Goal: Task Accomplishment & Management: Manage account settings

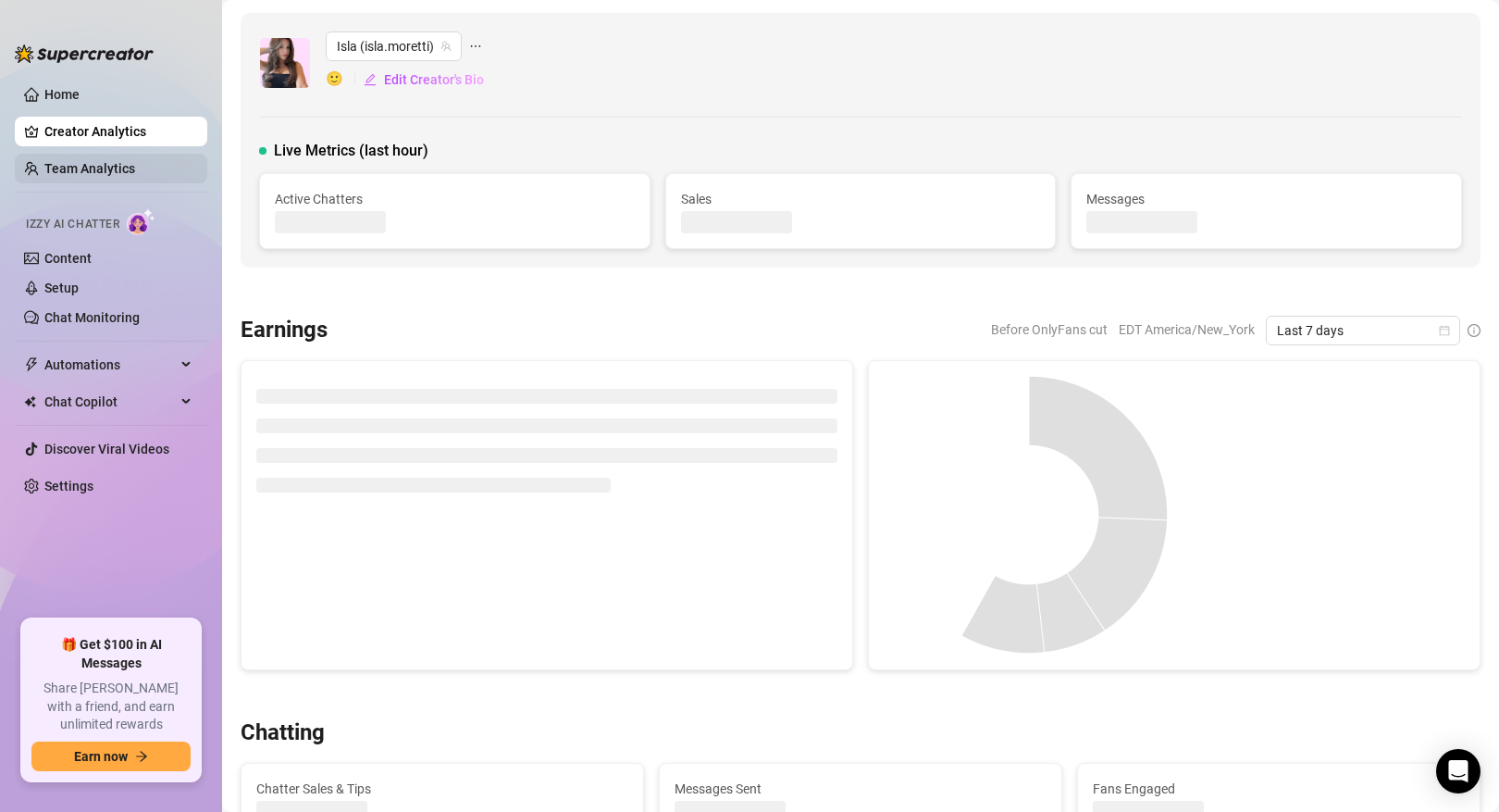
click at [135, 163] on link "Team Analytics" at bounding box center [90, 168] width 91 height 15
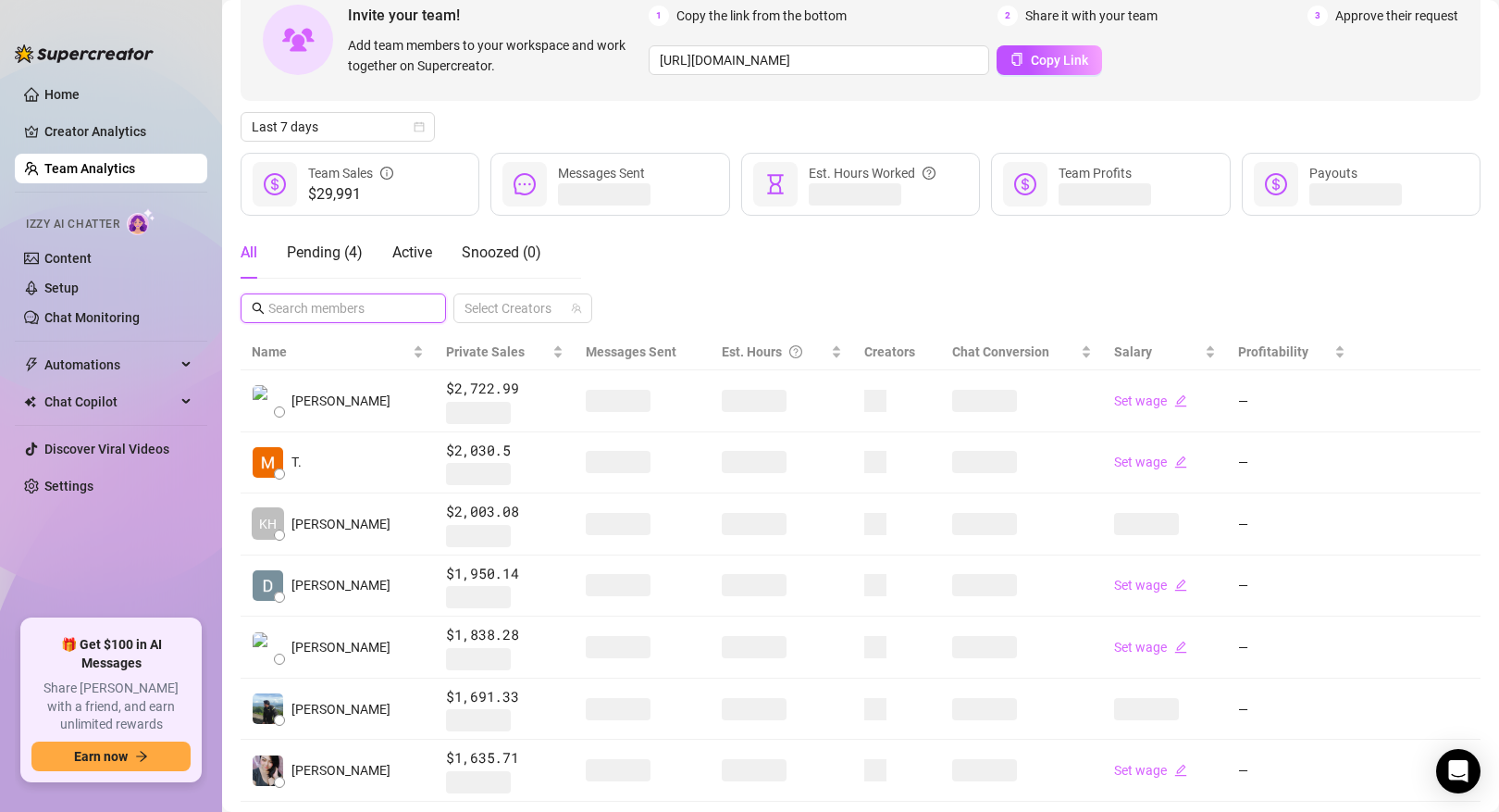
click at [367, 302] on input "text" at bounding box center [344, 308] width 152 height 20
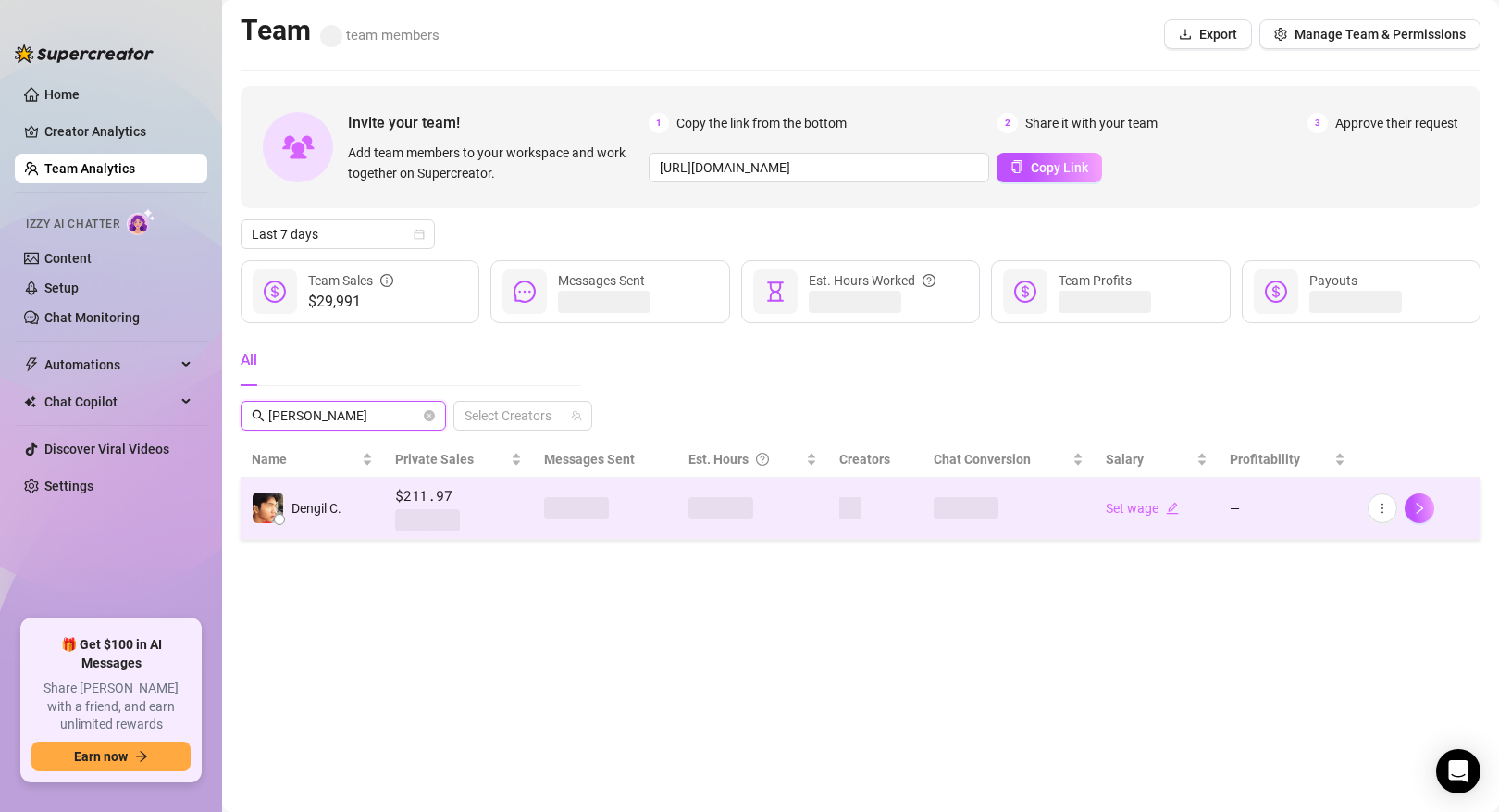
type input "[PERSON_NAME]"
click at [328, 518] on div "Dengil C." at bounding box center [297, 507] width 90 height 32
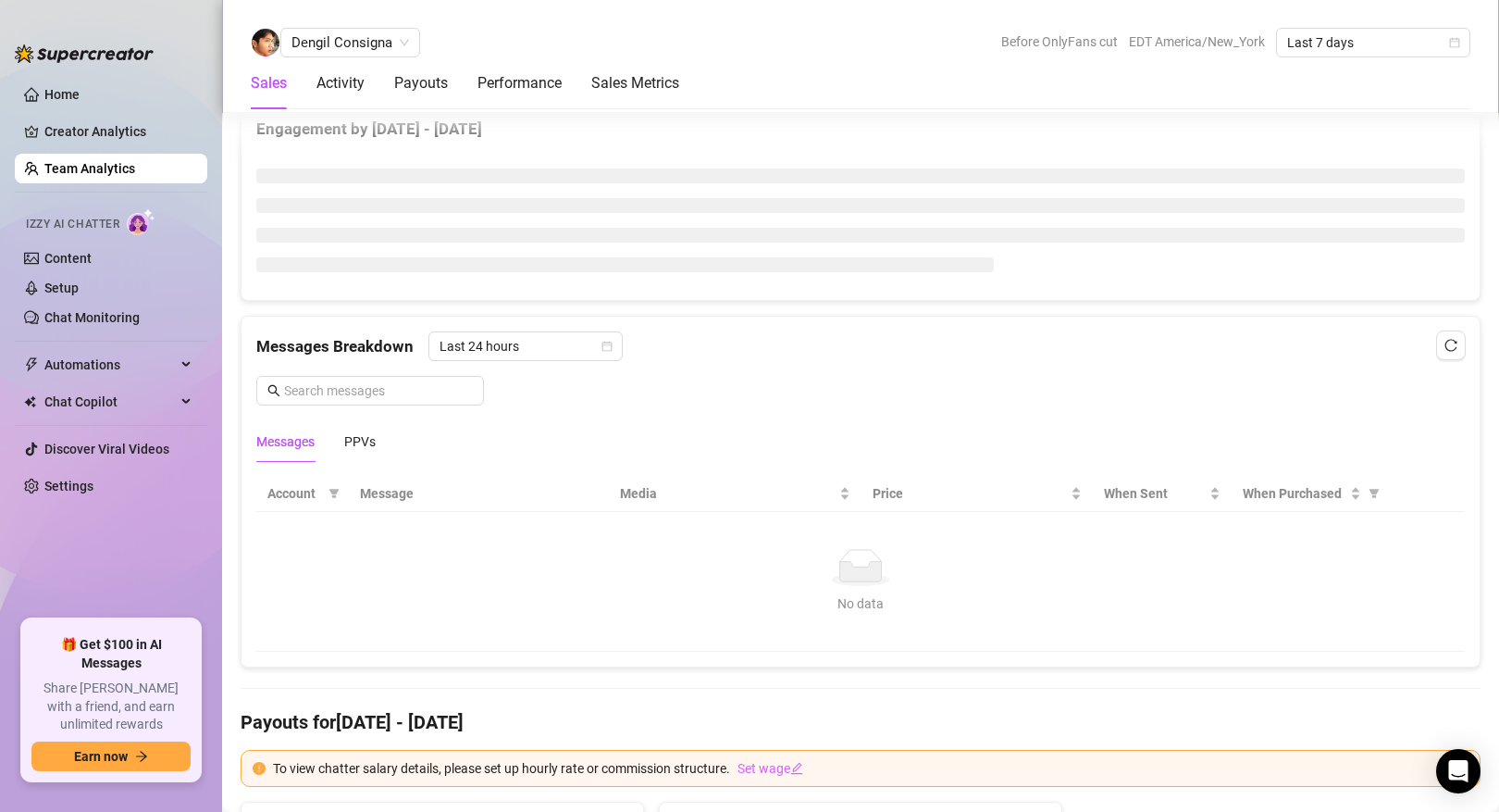
scroll to position [902, 0]
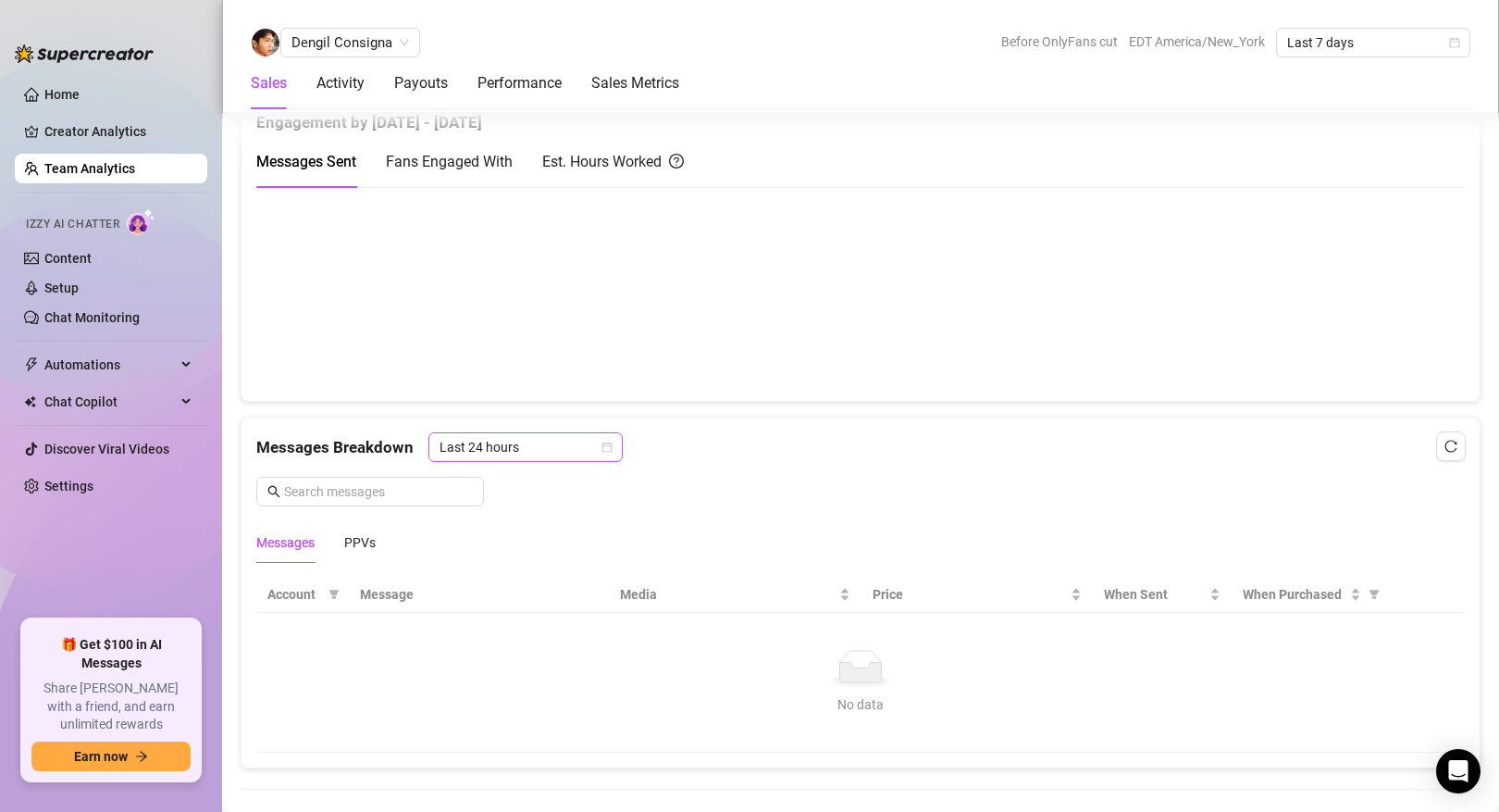
click at [568, 350] on canvas at bounding box center [860, 293] width 1208 height 185
click at [513, 444] on span "Last 24 hours" at bounding box center [526, 447] width 172 height 28
click at [516, 515] on div "Last Week" at bounding box center [524, 514] width 165 height 20
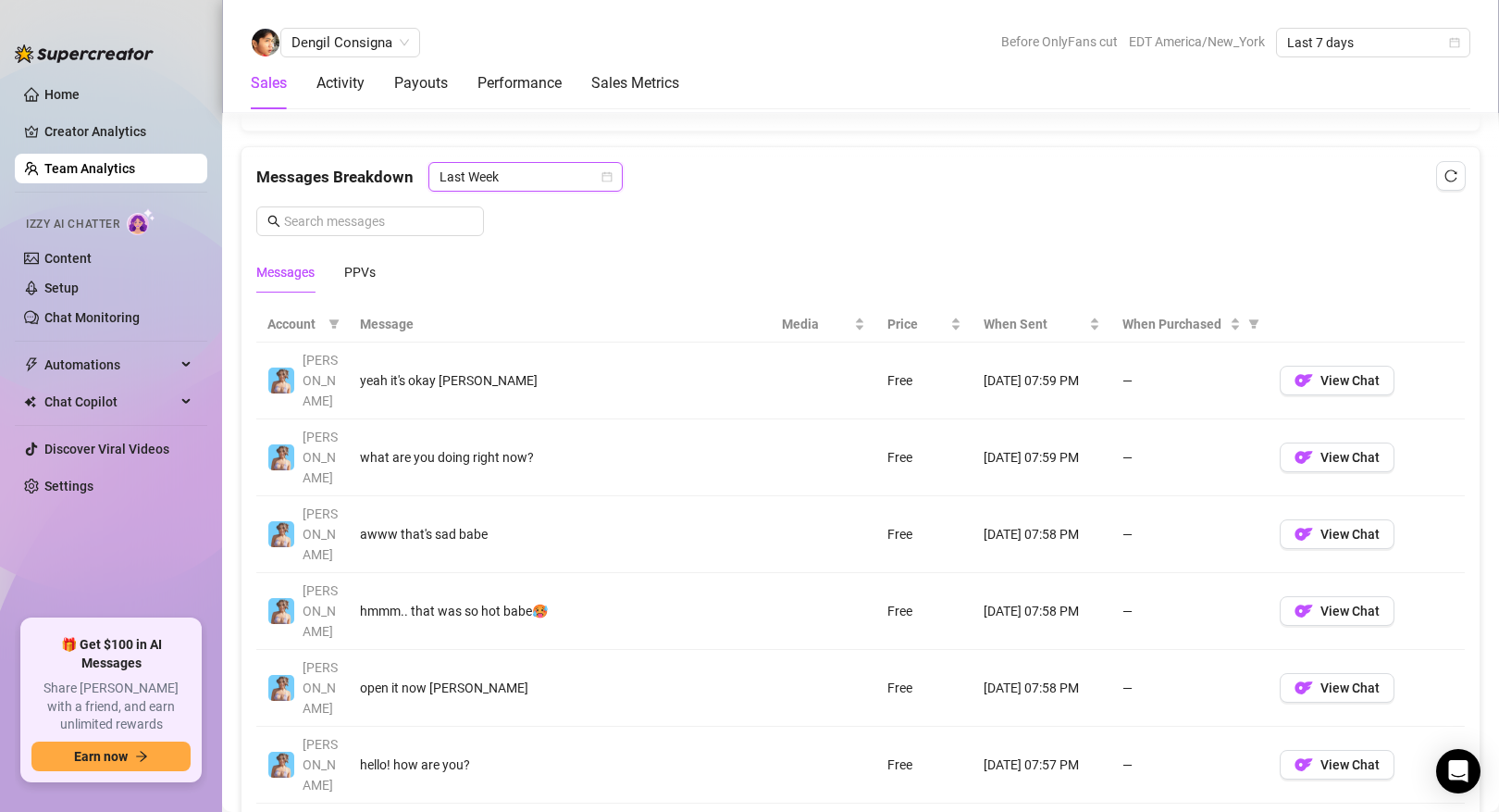
scroll to position [1200, 0]
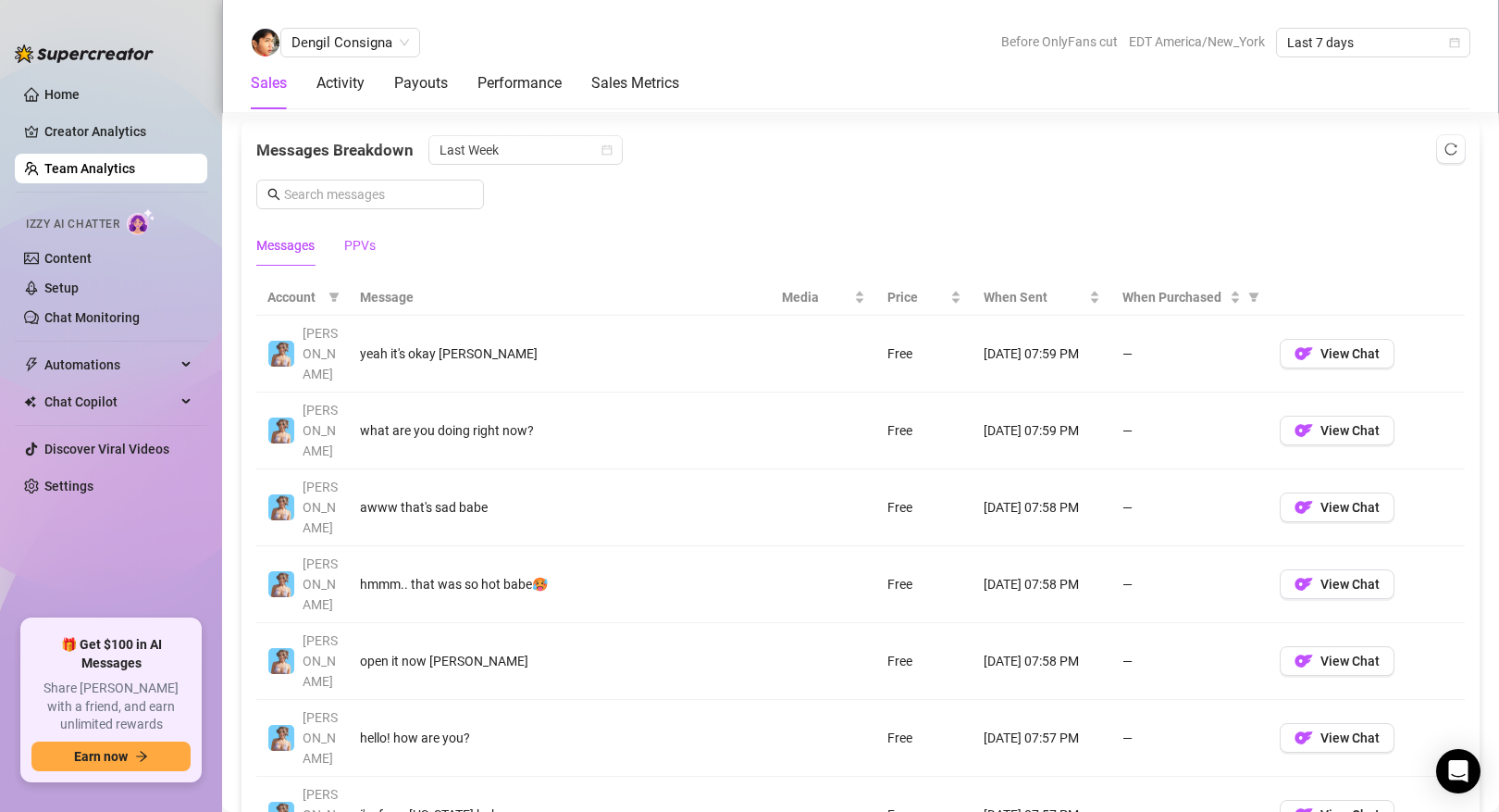
click at [369, 239] on div "PPVs" at bounding box center [359, 245] width 31 height 20
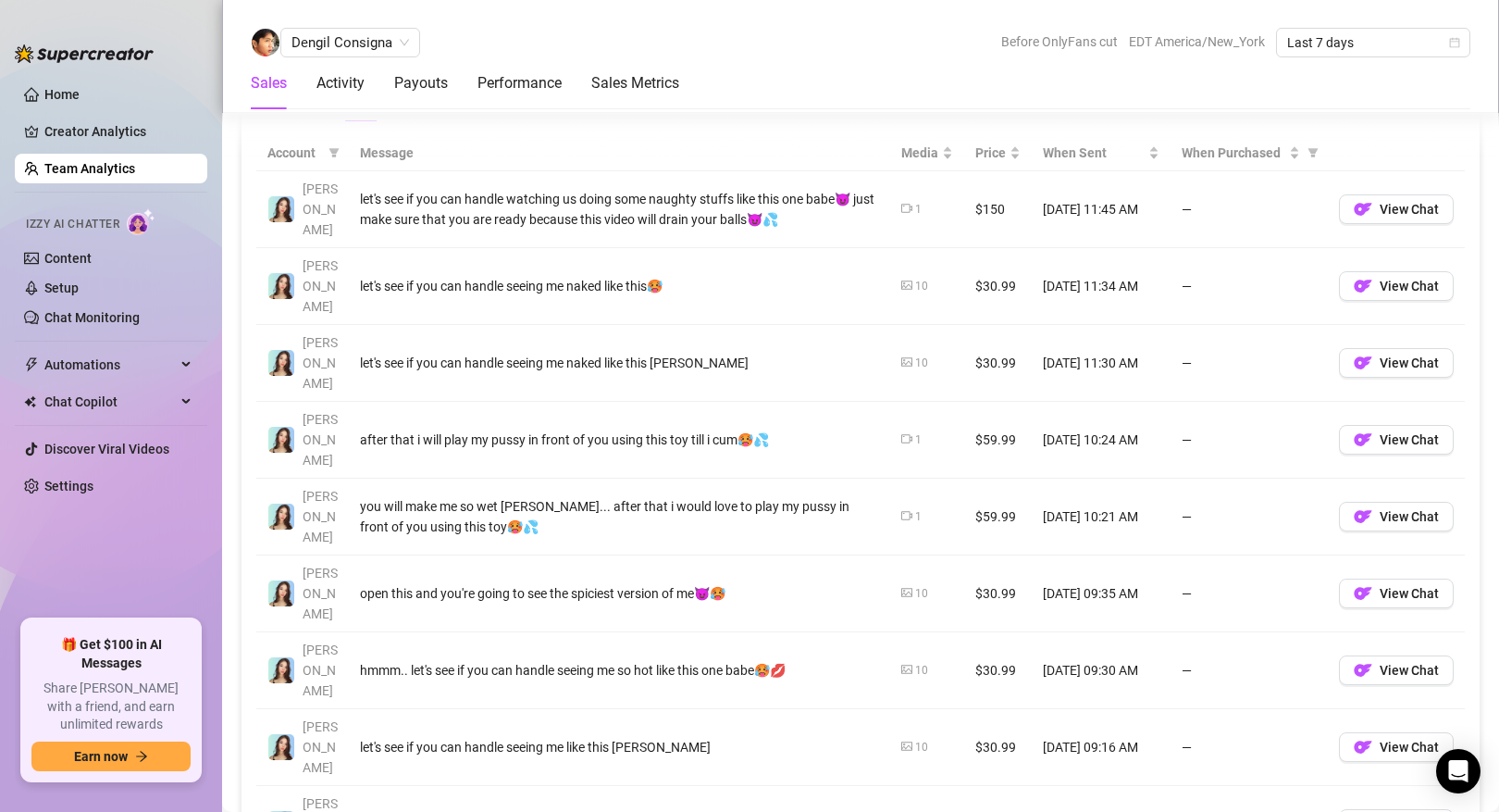
scroll to position [1334, 0]
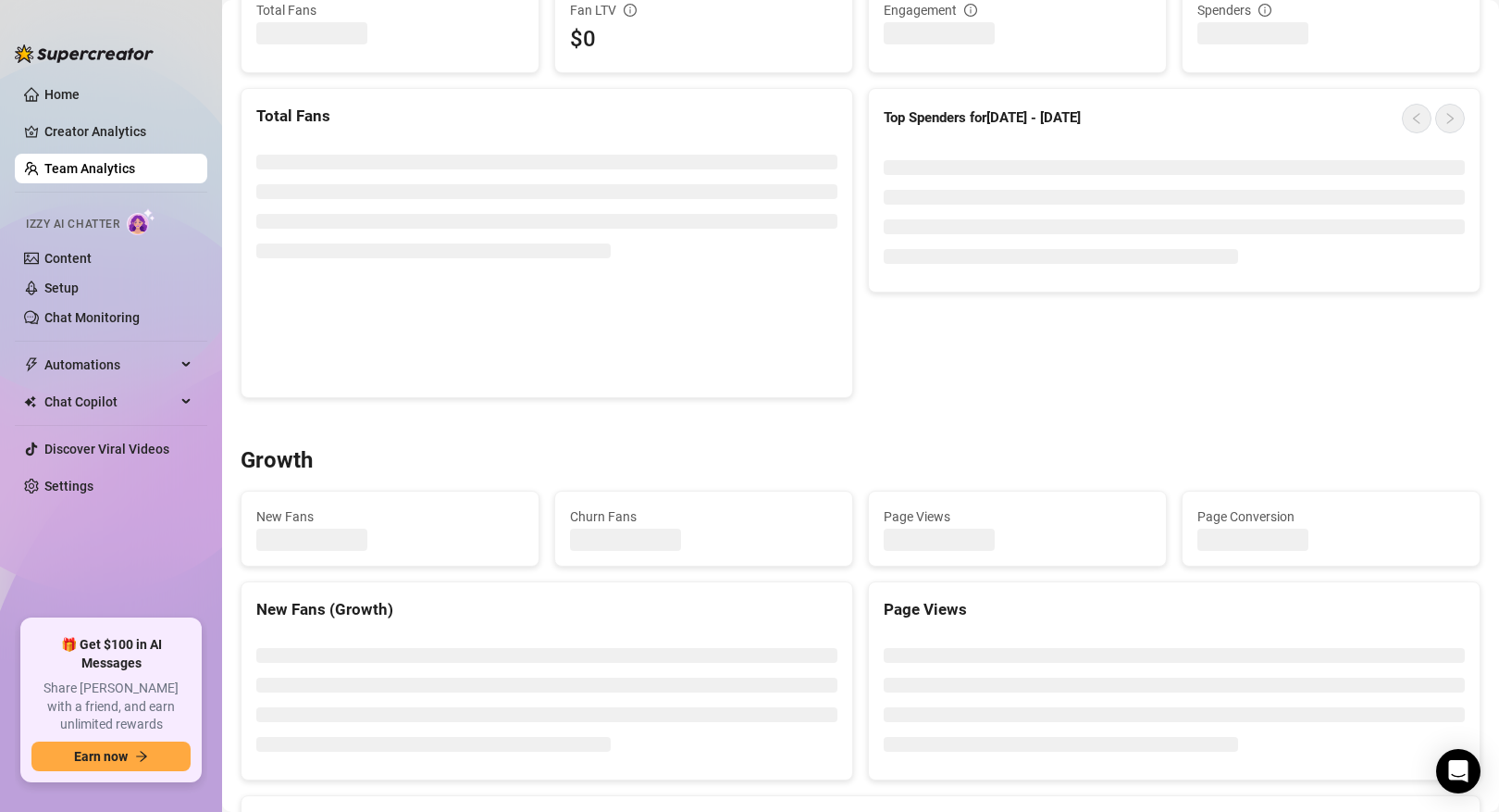
click at [124, 161] on link "Team Analytics" at bounding box center [90, 168] width 91 height 15
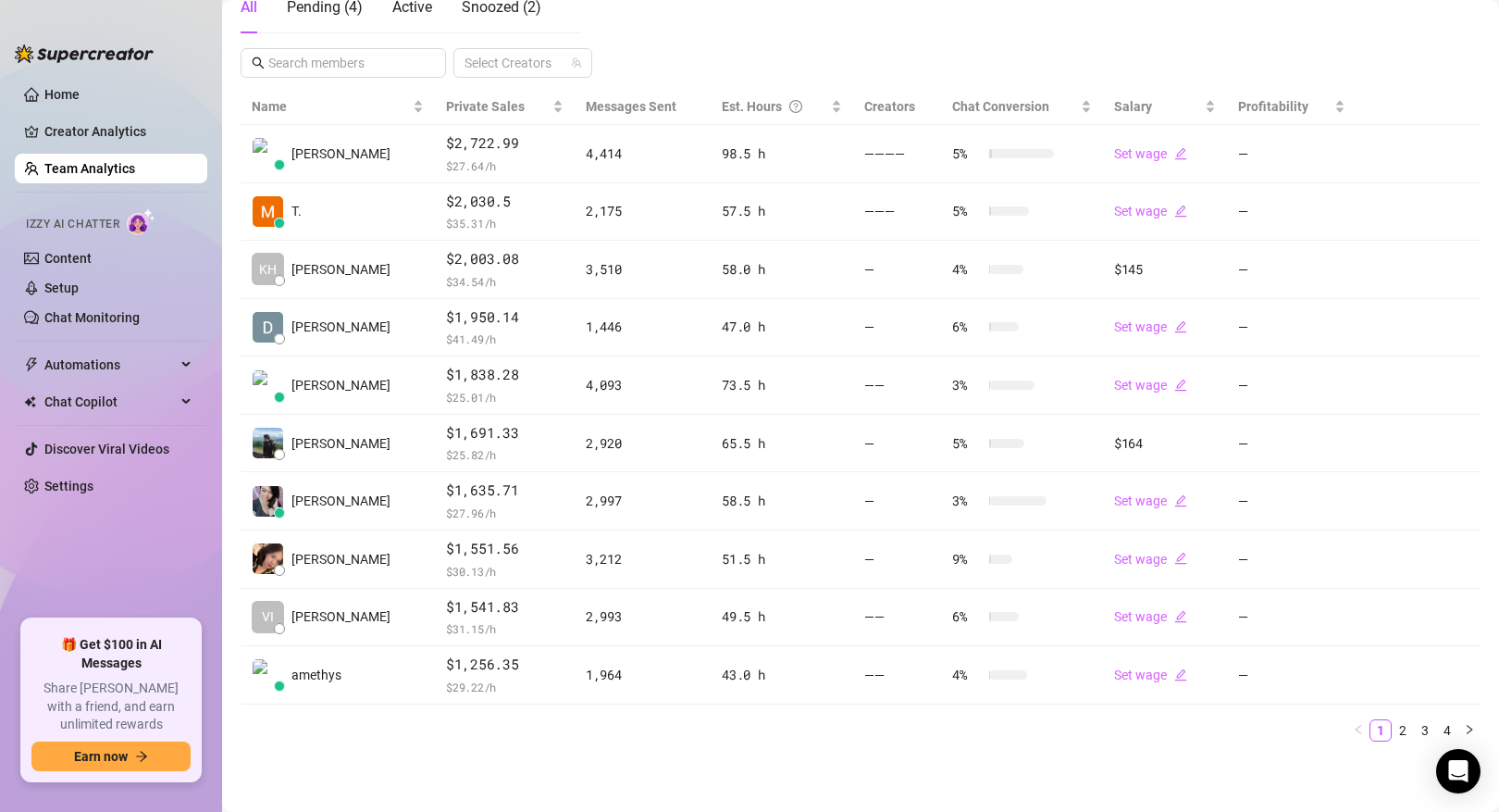
scroll to position [352, 0]
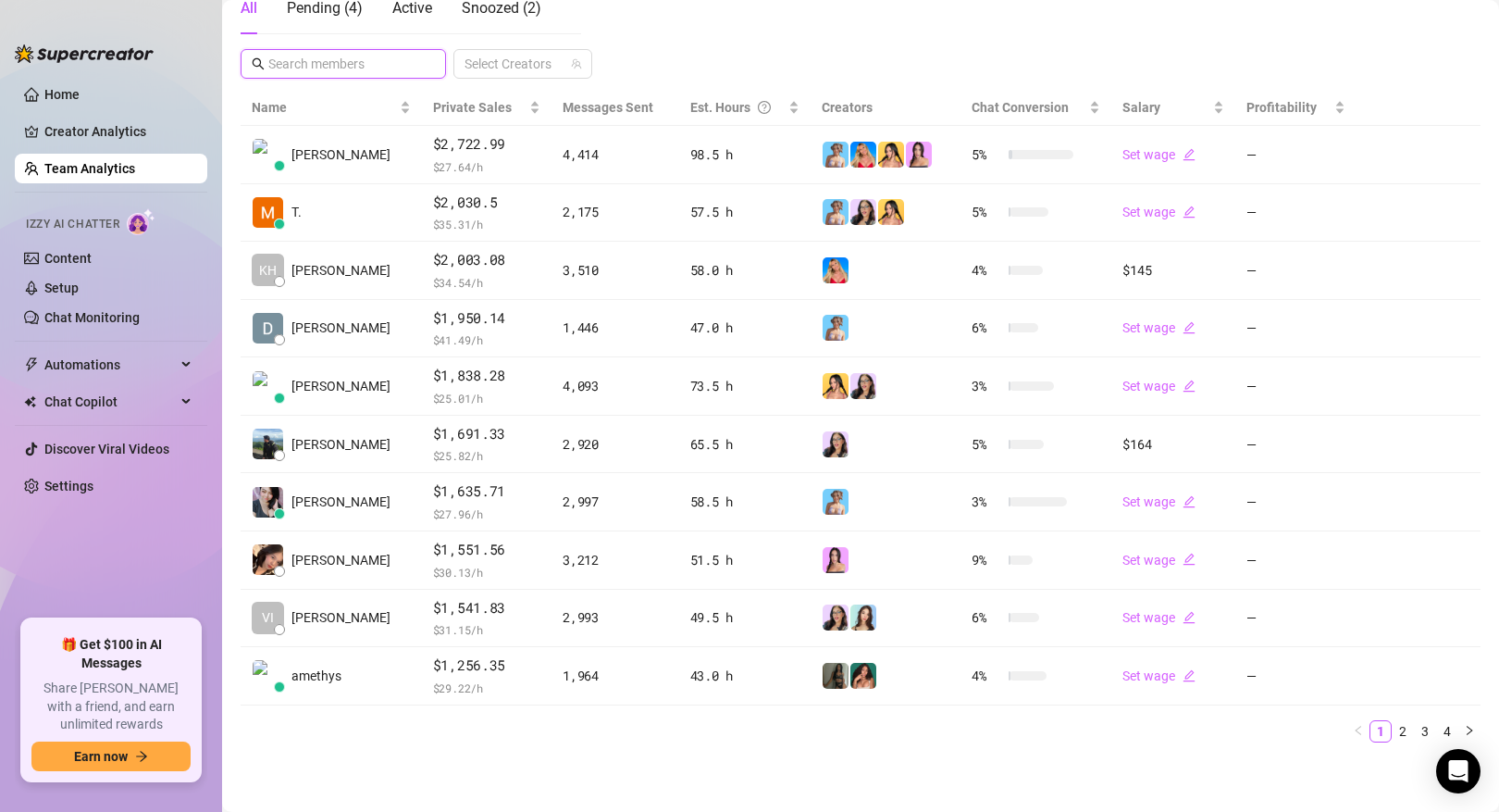
click at [381, 65] on input "text" at bounding box center [344, 63] width 152 height 20
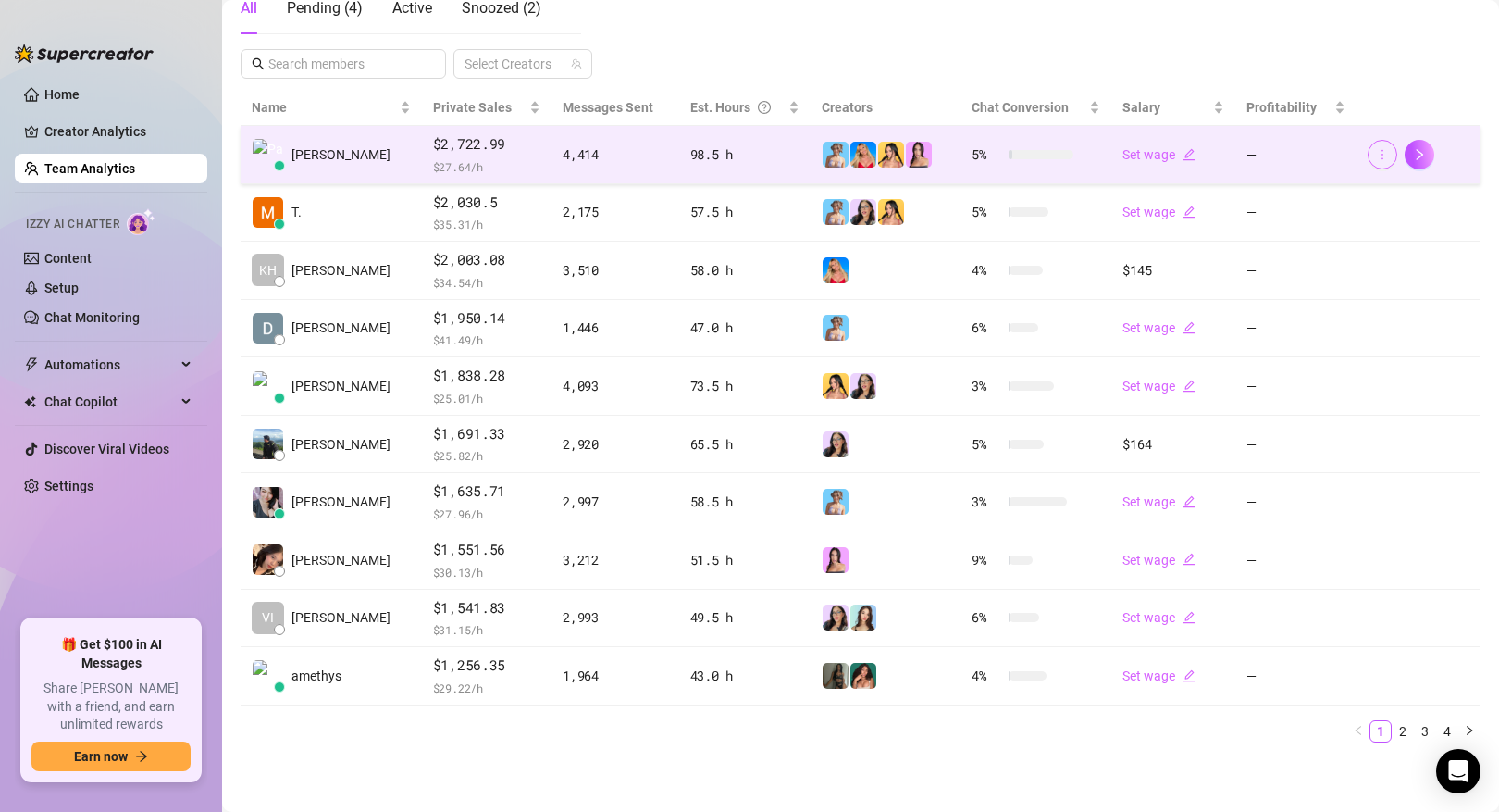
click at [1381, 156] on icon "more" at bounding box center [1382, 154] width 13 height 13
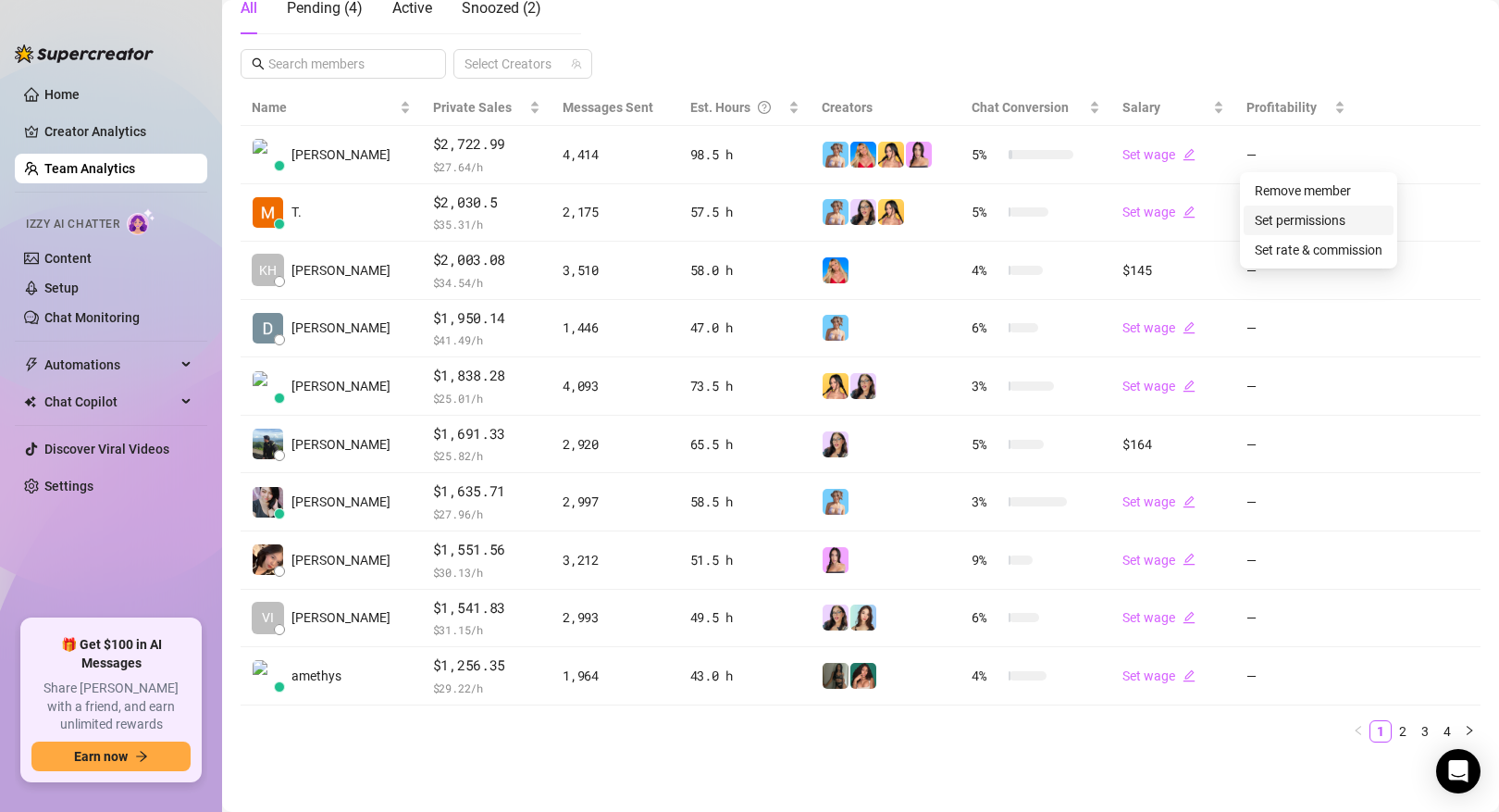
click at [1336, 217] on link "Set permissions" at bounding box center [1300, 220] width 91 height 15
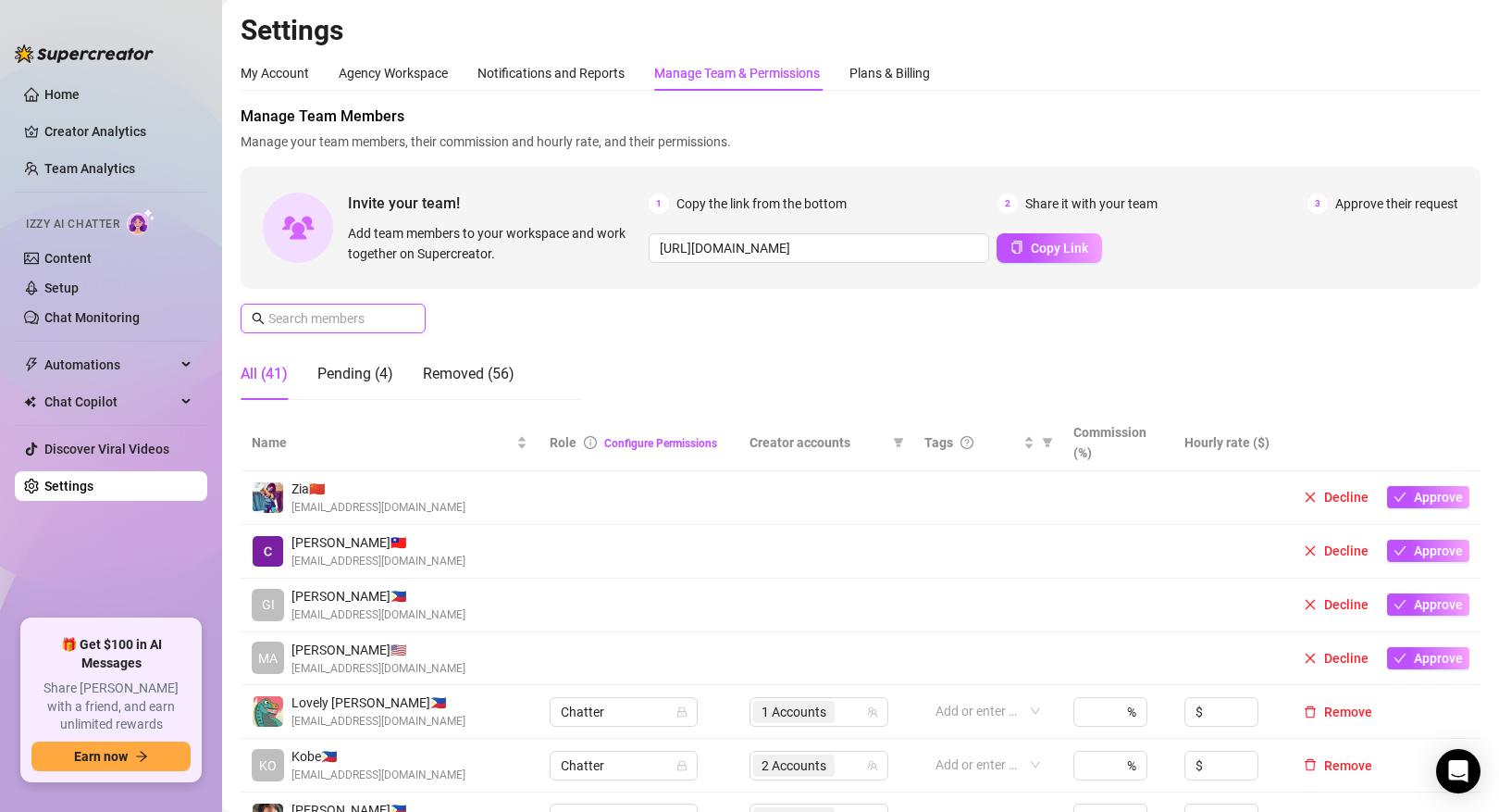
click at [379, 319] on input "text" at bounding box center [334, 318] width 132 height 20
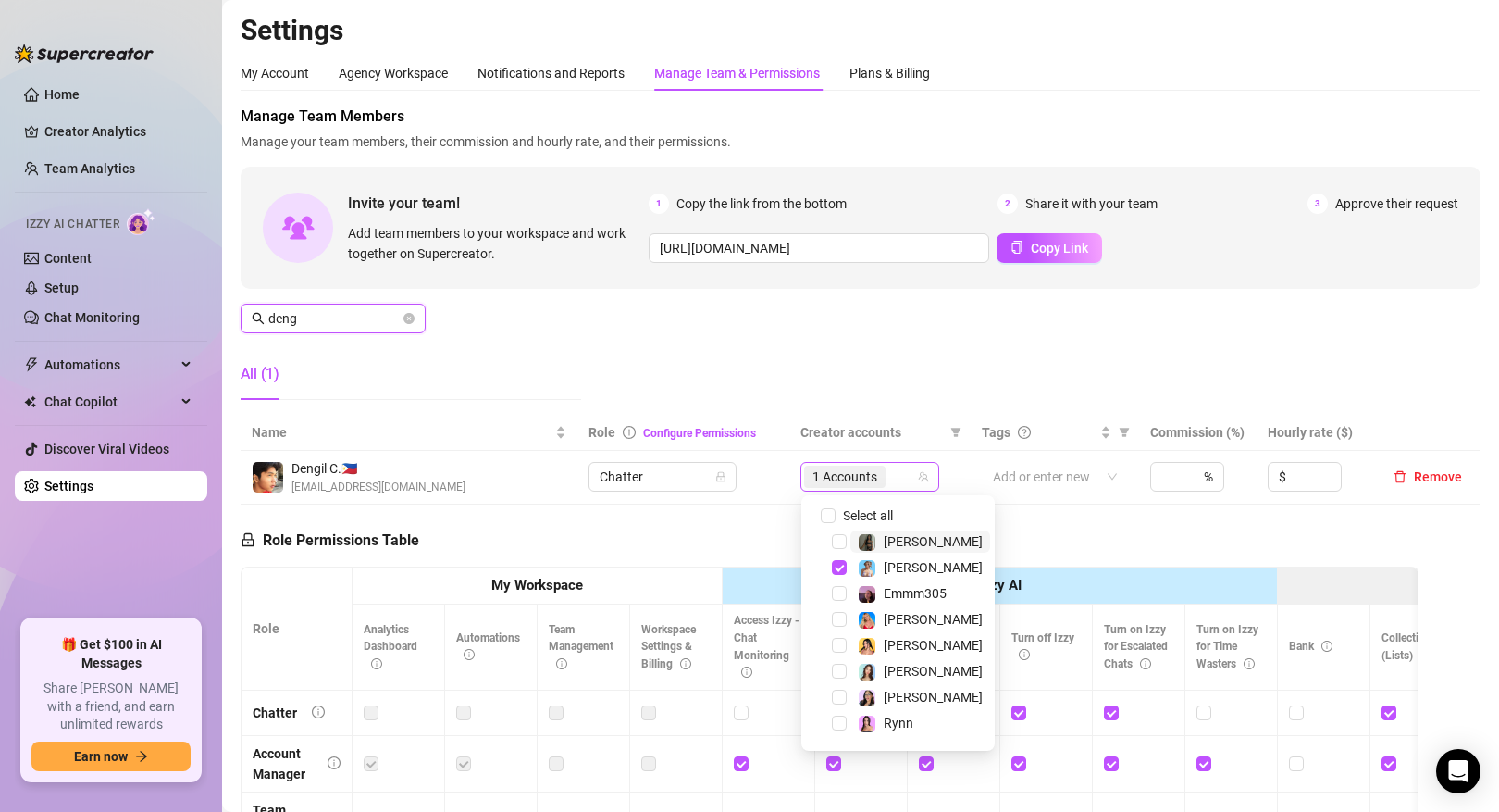
click at [876, 478] on span "1 Accounts" at bounding box center [845, 476] width 65 height 20
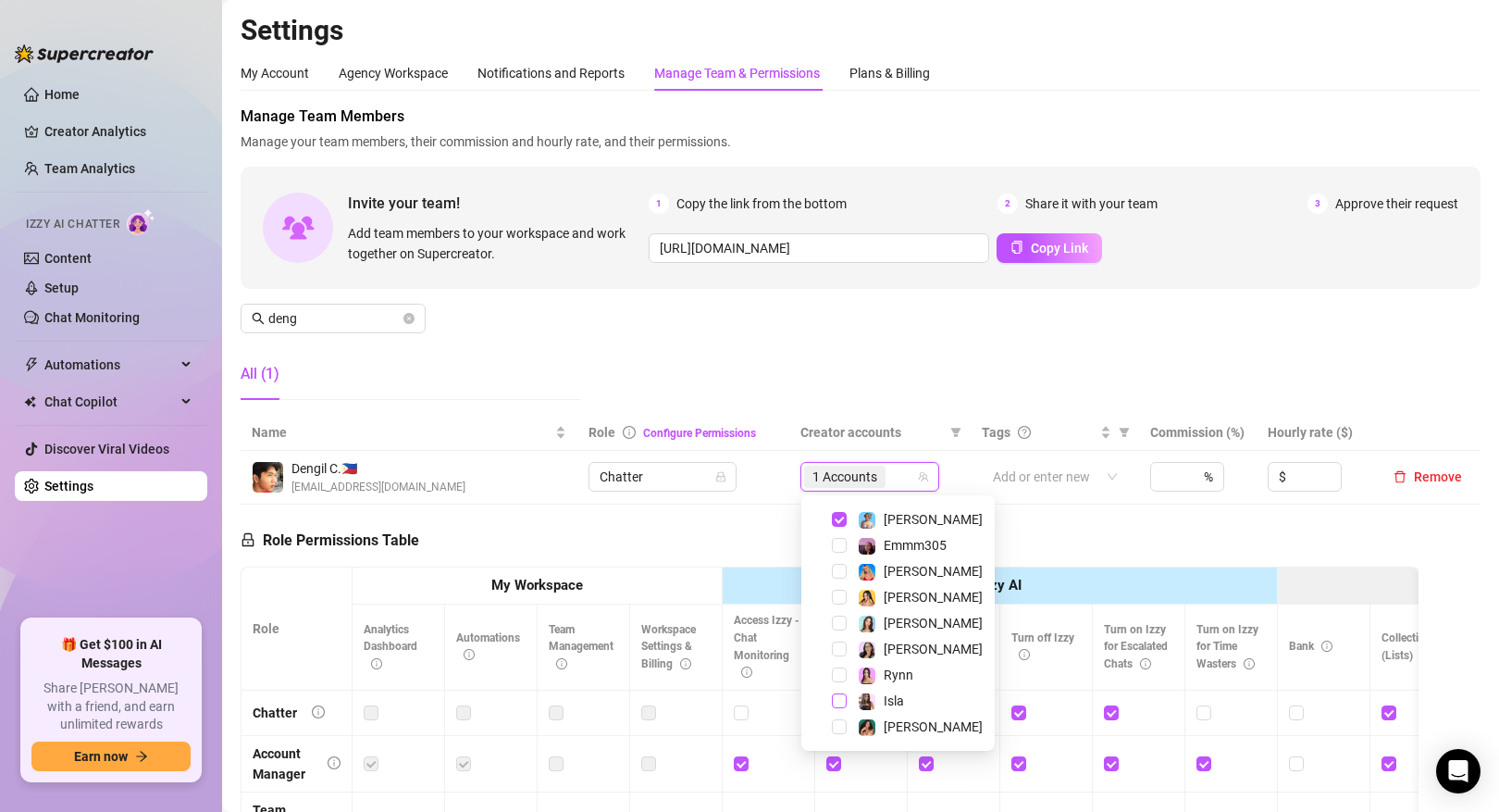
click at [841, 703] on span "Select tree node" at bounding box center [839, 700] width 15 height 15
click at [1075, 519] on div "Role Permissions Table Role My Workspace Izzy AI OnlyFans Side Menu OnlyFans Ch…" at bounding box center [829, 767] width 1178 height 525
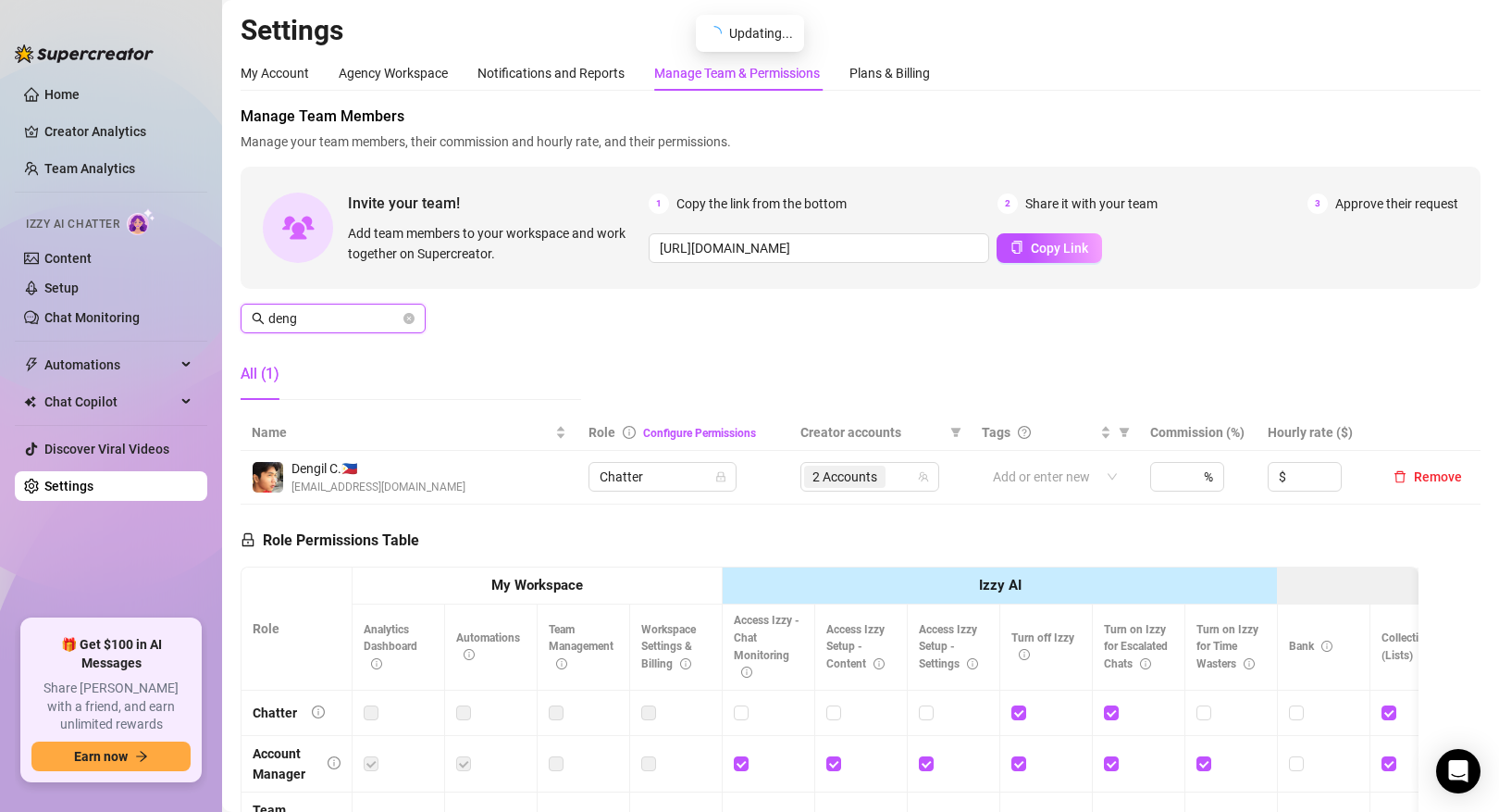
click at [335, 313] on input "deng" at bounding box center [334, 318] width 132 height 20
click at [824, 479] on span "1 Accounts" at bounding box center [845, 476] width 65 height 20
type input "[PERSON_NAME]"
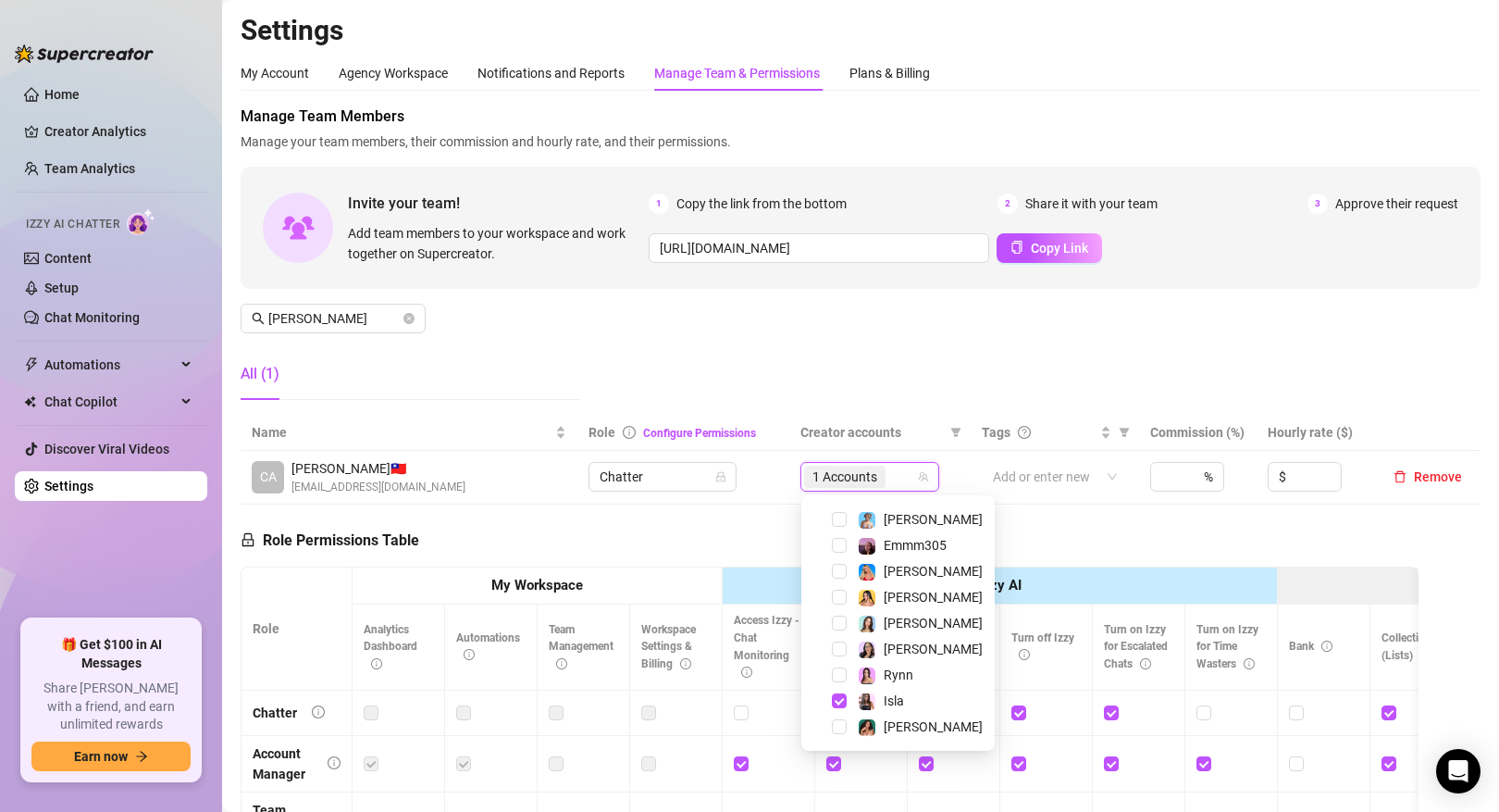
click at [1018, 535] on div "Role Permissions Table Role My Workspace Izzy AI OnlyFans Side Menu OnlyFans Ch…" at bounding box center [829, 767] width 1178 height 525
